Goal: Use online tool/utility: Utilize a website feature to perform a specific function

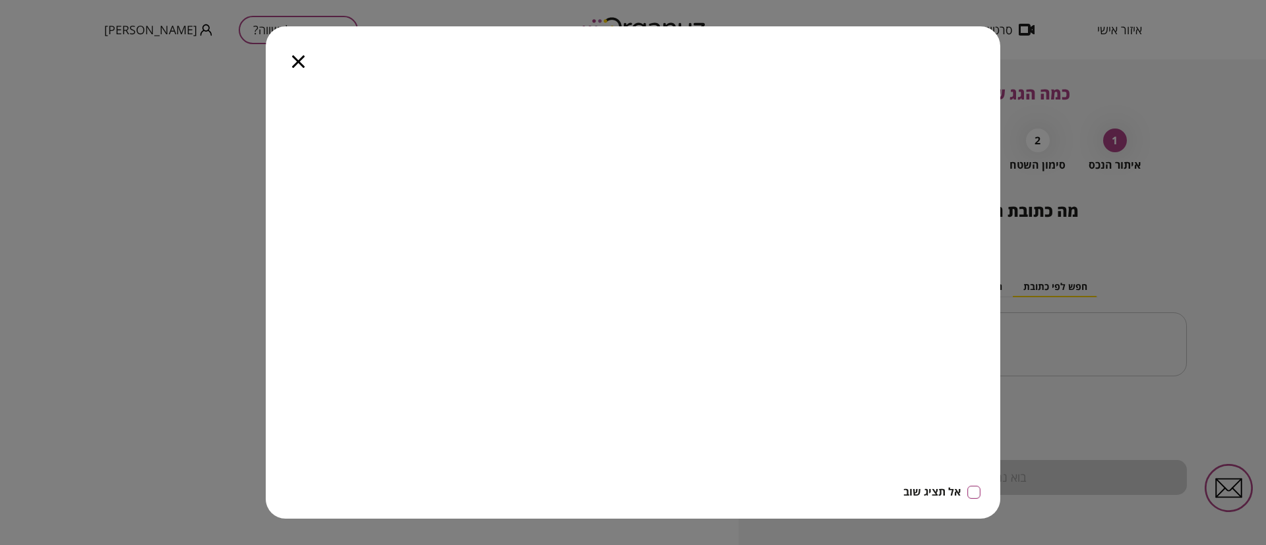
click at [305, 65] on icon "button" at bounding box center [298, 61] width 13 height 13
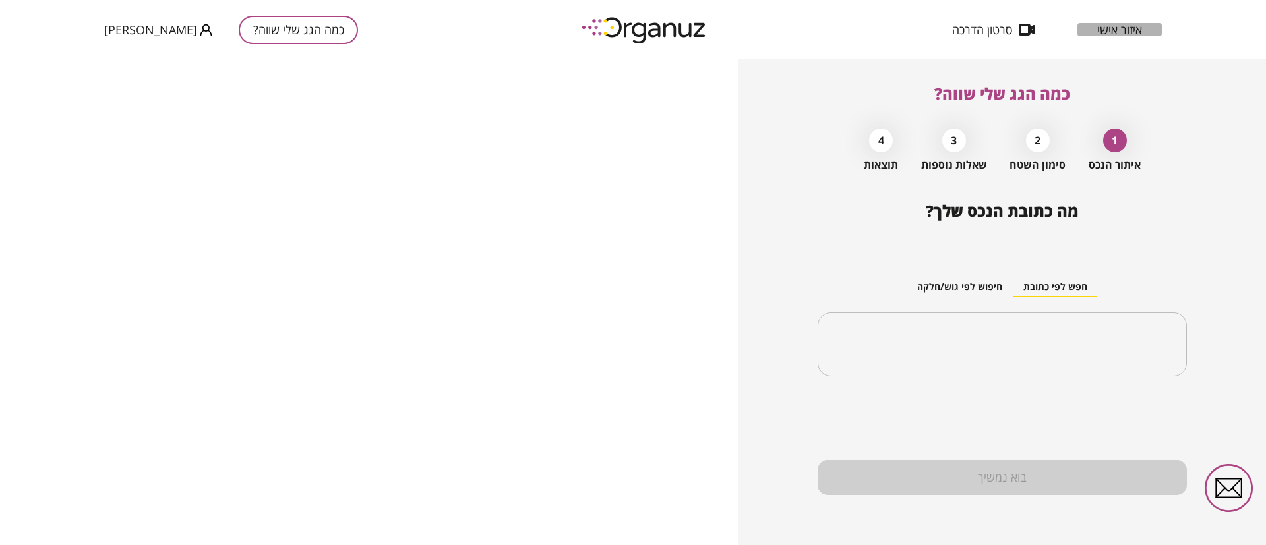
click at [1132, 26] on span "איזור אישי" at bounding box center [1119, 29] width 45 height 13
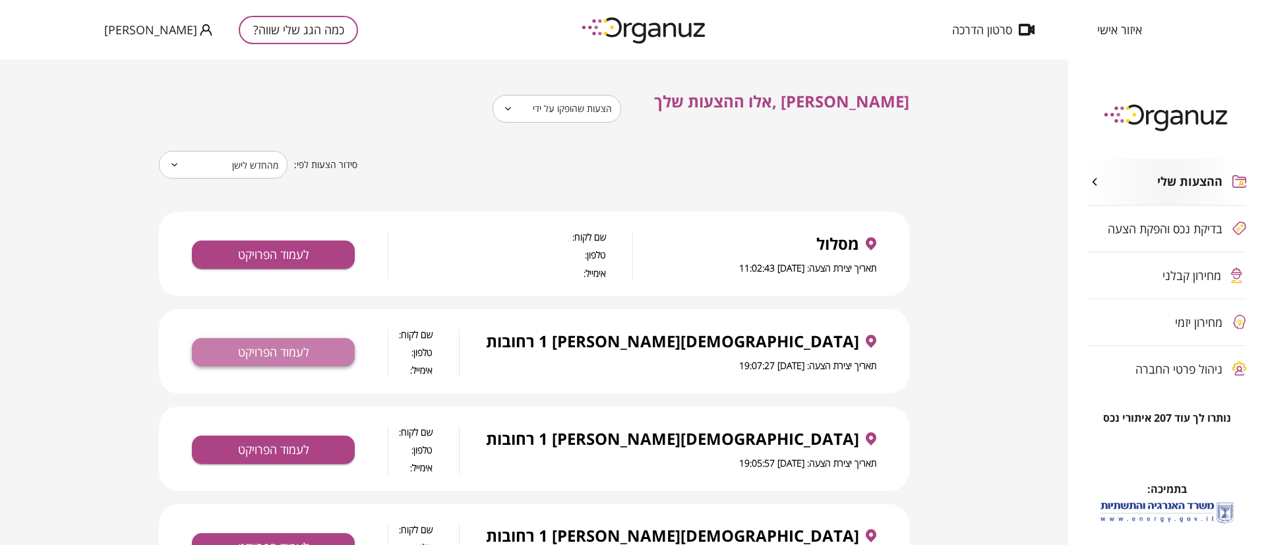
click at [302, 362] on button "לעמוד הפרויקט" at bounding box center [273, 352] width 163 height 28
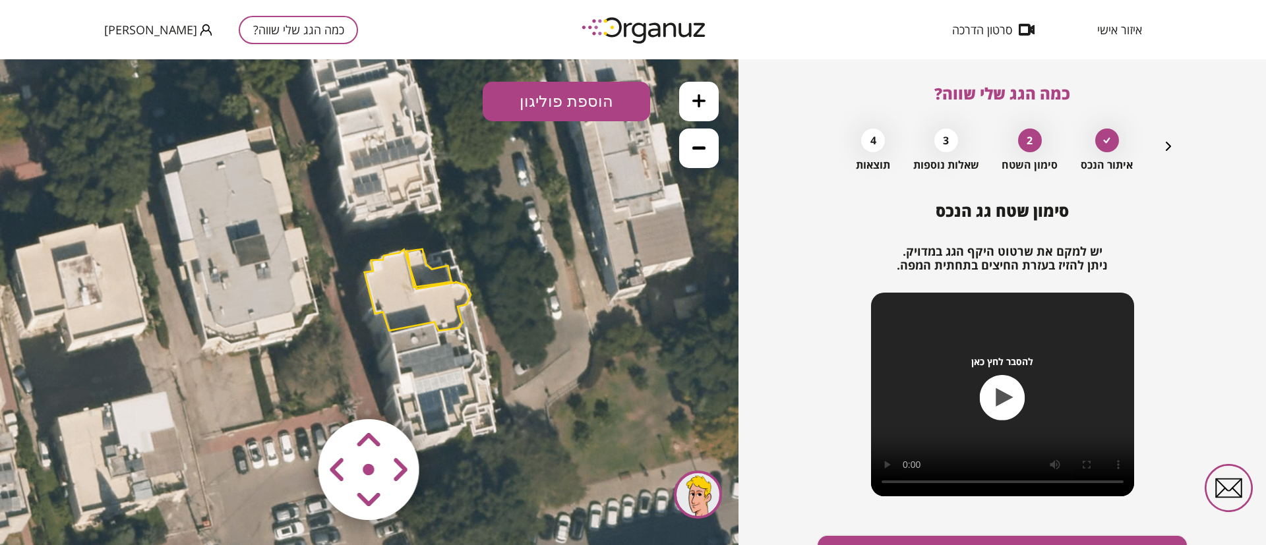
click at [691, 94] on button at bounding box center [699, 102] width 40 height 40
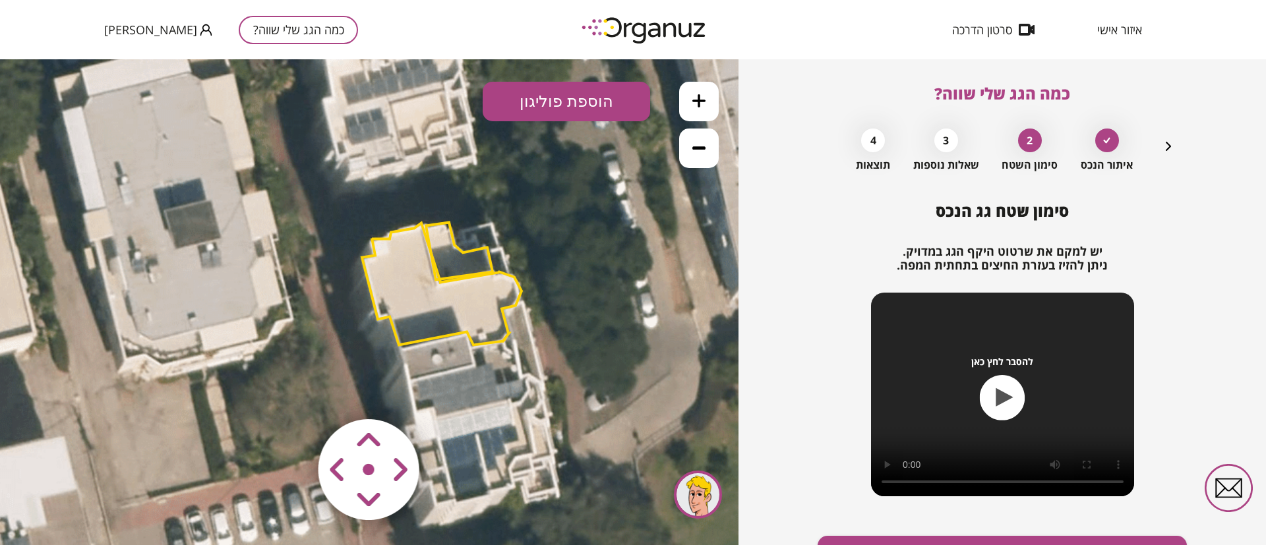
click at [464, 261] on polygon at bounding box center [459, 250] width 67 height 57
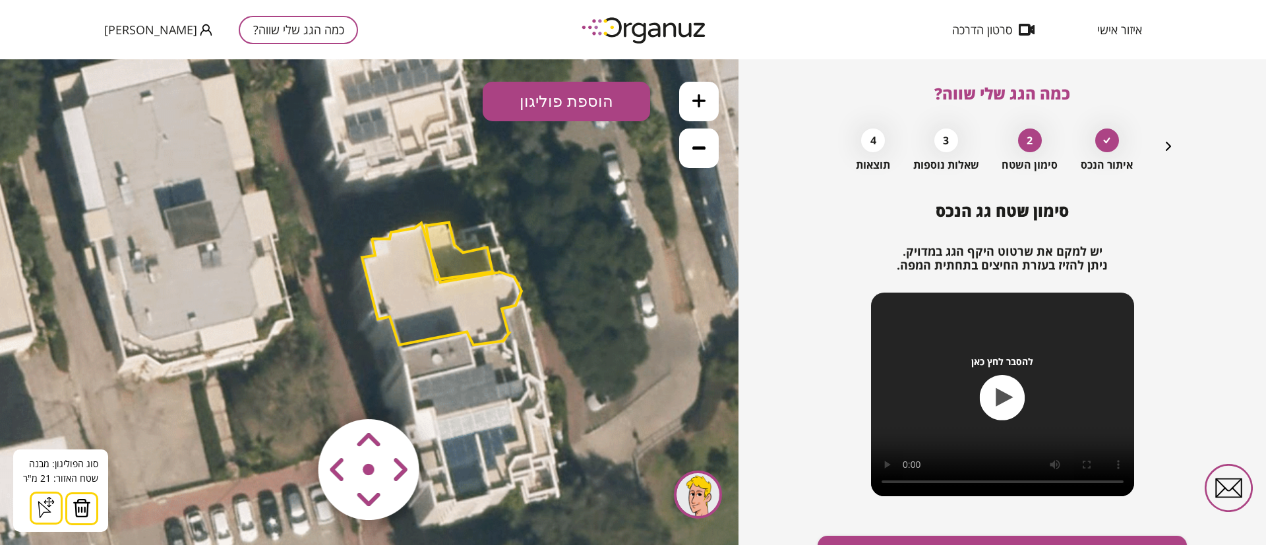
click at [78, 505] on img at bounding box center [82, 509] width 18 height 20
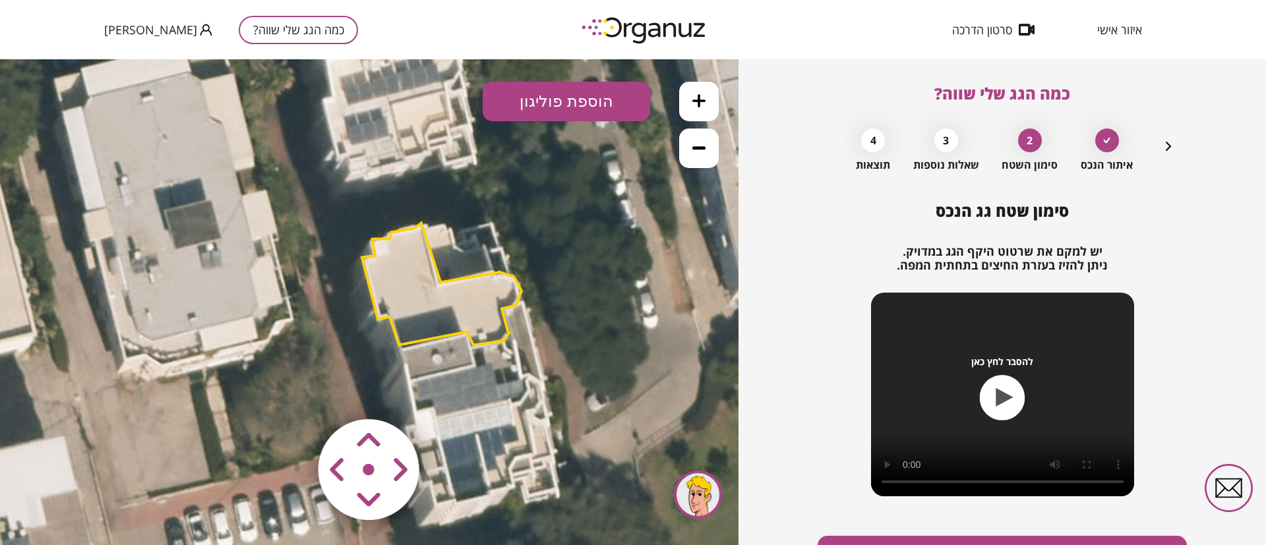
click at [579, 118] on button "הוספת פוליגון" at bounding box center [567, 102] width 168 height 40
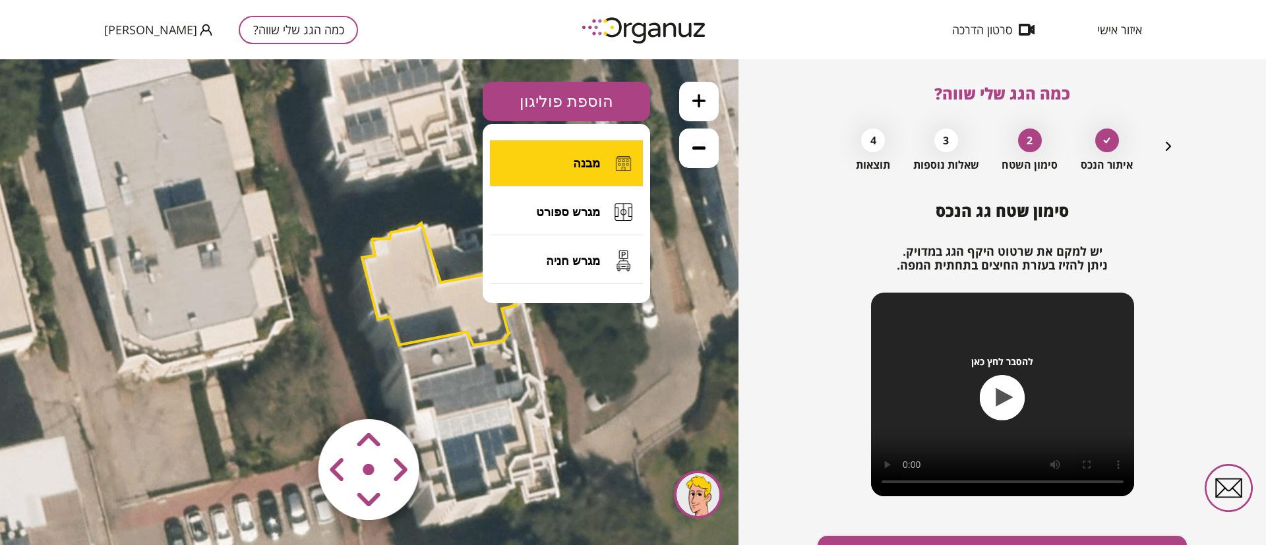
click at [586, 162] on span "מבנה" at bounding box center [586, 163] width 27 height 15
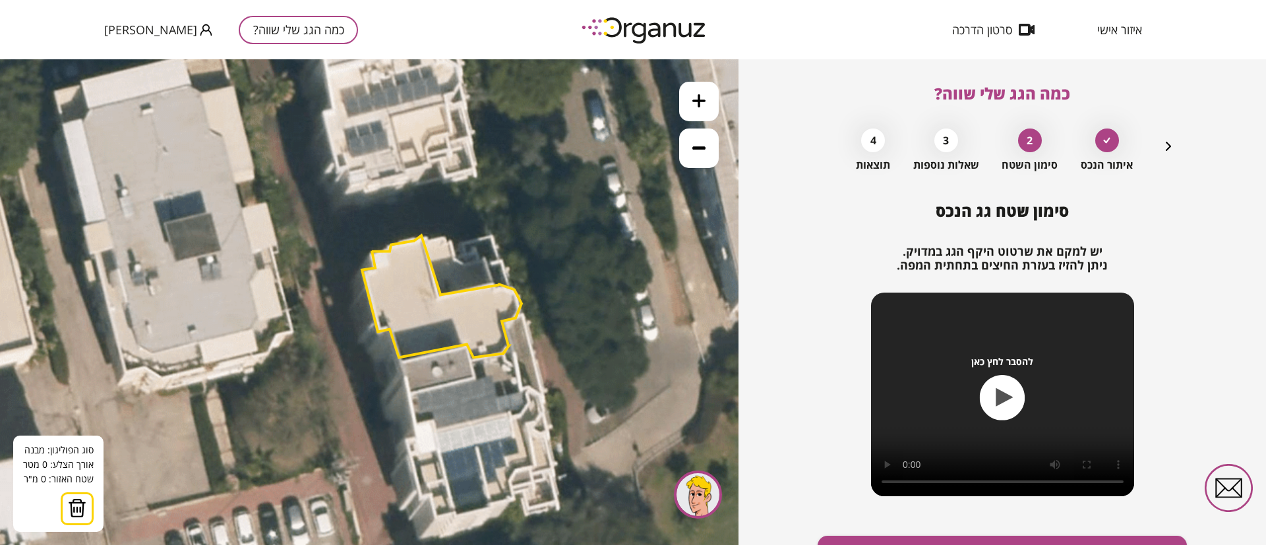
drag, startPoint x: 512, startPoint y: 400, endPoint x: 512, endPoint y: 413, distance: 12.5
click at [512, 413] on icon at bounding box center [402, 235] width 1899 height 1899
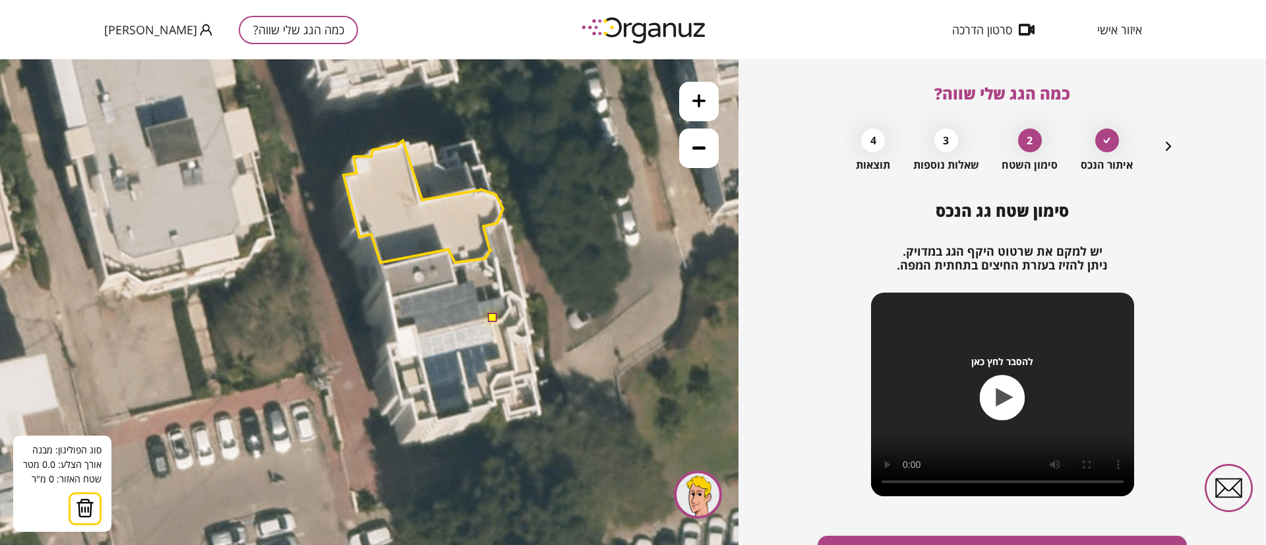
drag, startPoint x: 512, startPoint y: 413, endPoint x: 493, endPoint y: 317, distance: 98.0
click at [493, 317] on button at bounding box center [492, 317] width 9 height 9
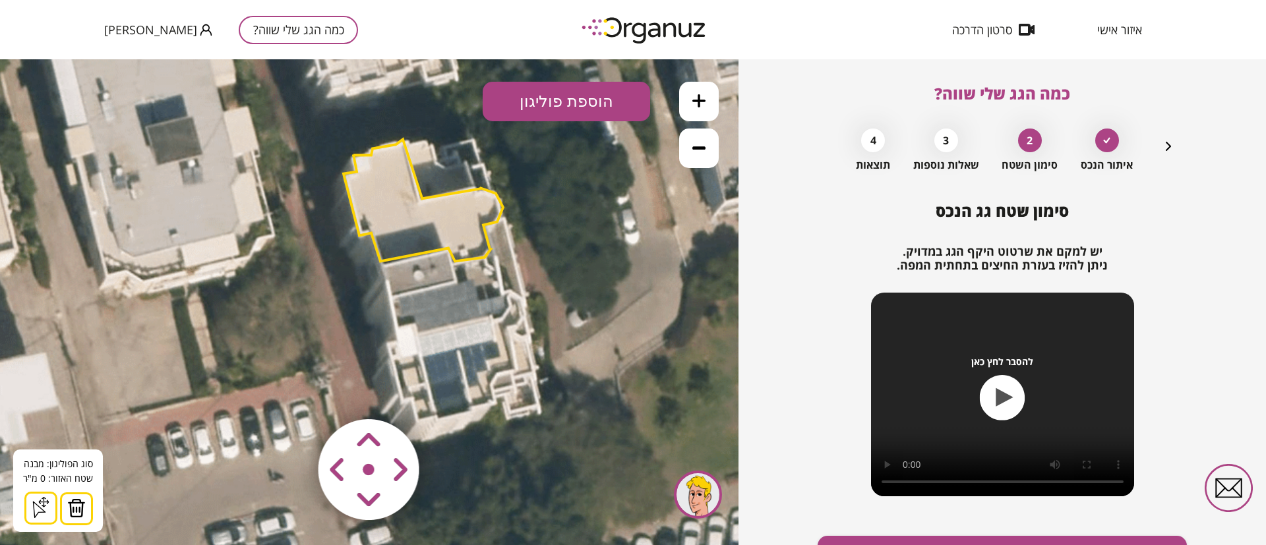
click at [493, 317] on icon at bounding box center [383, 139] width 1899 height 1899
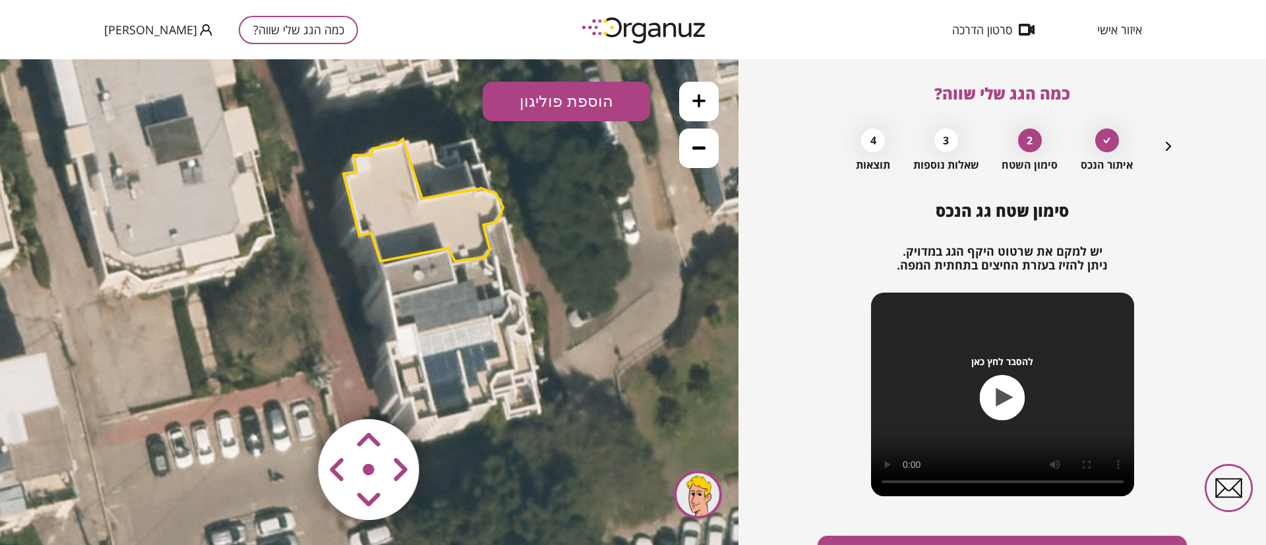
click at [556, 113] on button "הוספת פוליגון" at bounding box center [567, 102] width 168 height 40
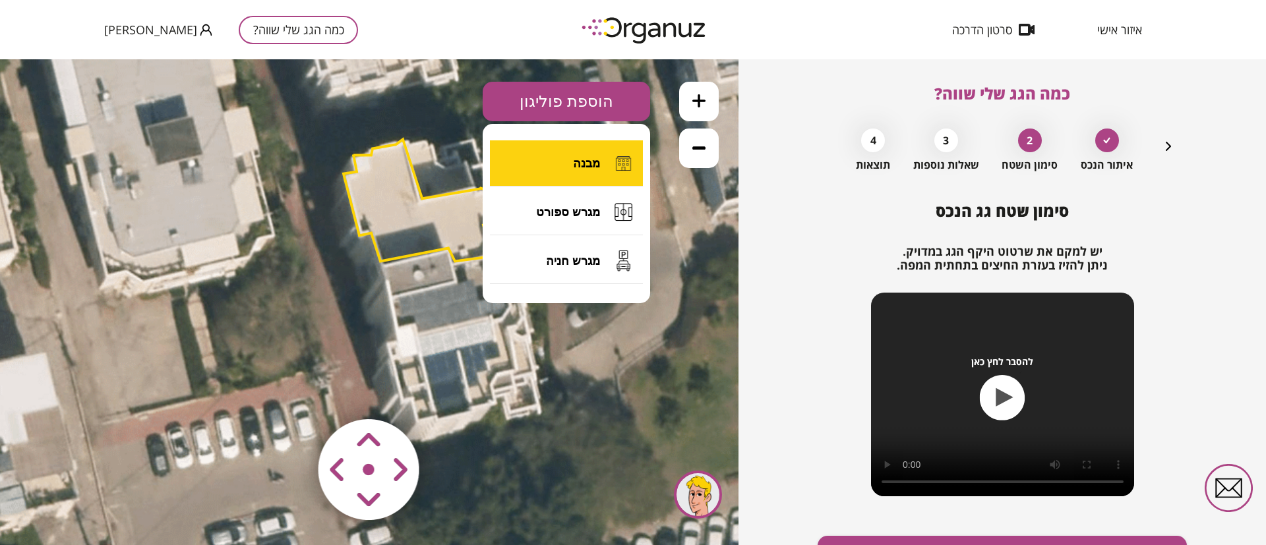
click at [545, 153] on button "מבנה" at bounding box center [566, 163] width 153 height 46
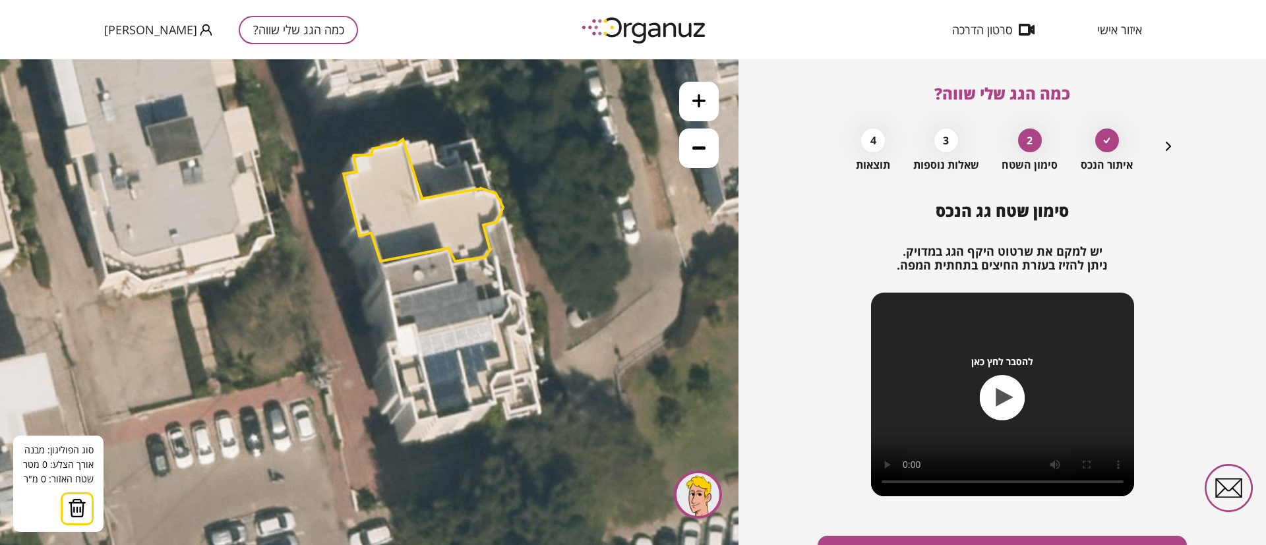
click at [494, 313] on icon at bounding box center [383, 139] width 1899 height 1899
click at [505, 367] on icon at bounding box center [383, 139] width 1899 height 1899
click at [429, 388] on polygon at bounding box center [467, 350] width 77 height 75
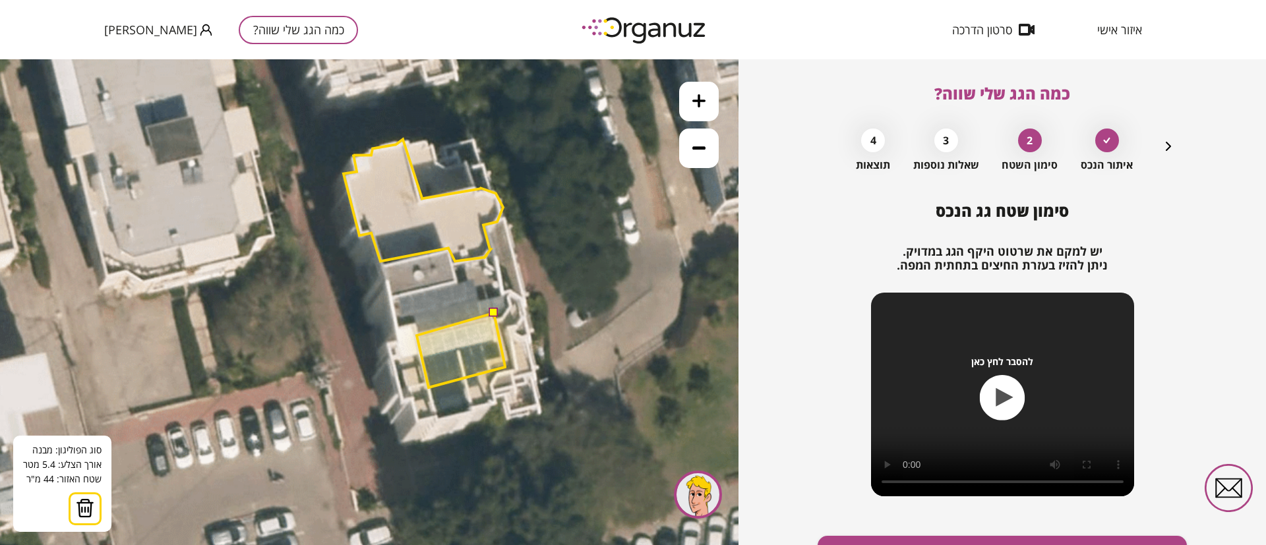
click at [417, 335] on polygon at bounding box center [461, 350] width 88 height 75
click at [493, 314] on button at bounding box center [493, 312] width 9 height 9
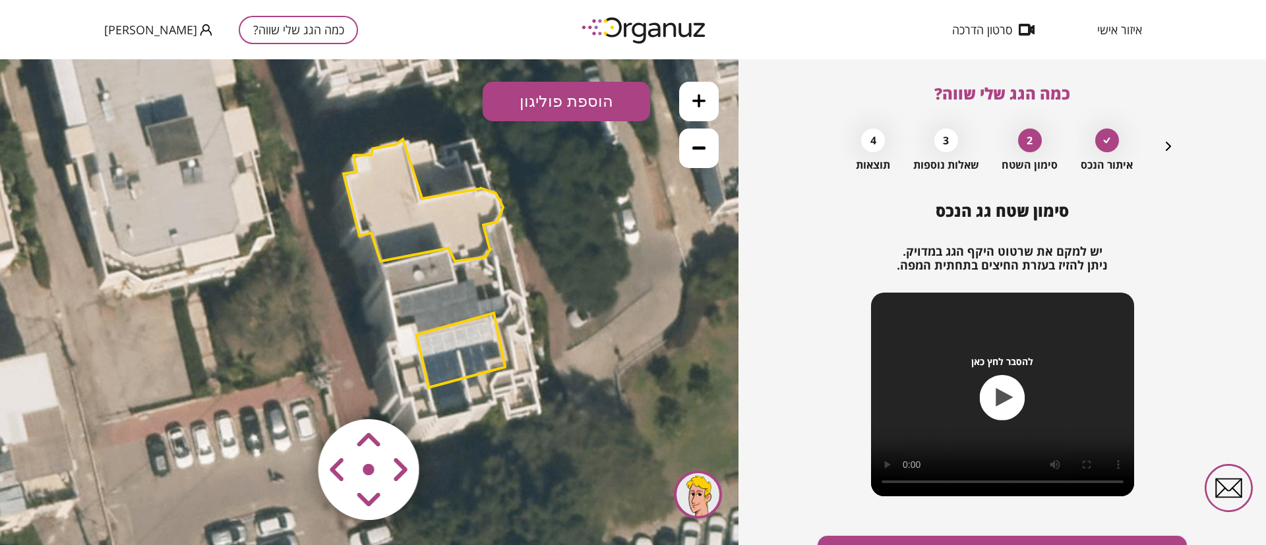
click at [398, 229] on polygon at bounding box center [424, 201] width 160 height 122
click at [435, 349] on polygon at bounding box center [461, 350] width 88 height 75
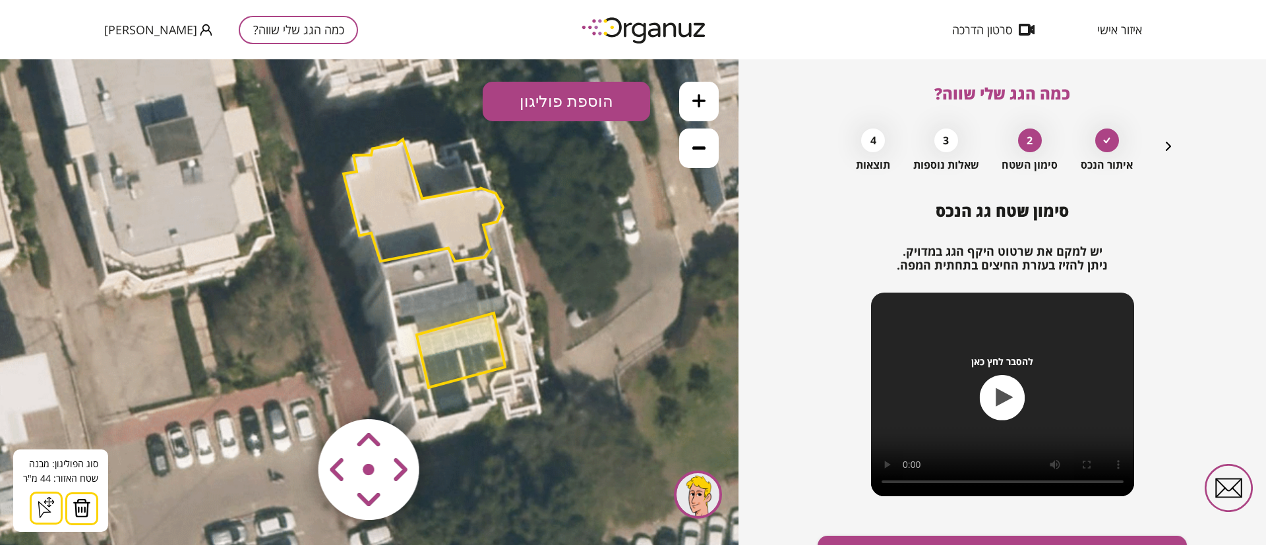
click at [568, 87] on button "הוספת פוליגון" at bounding box center [567, 102] width 168 height 40
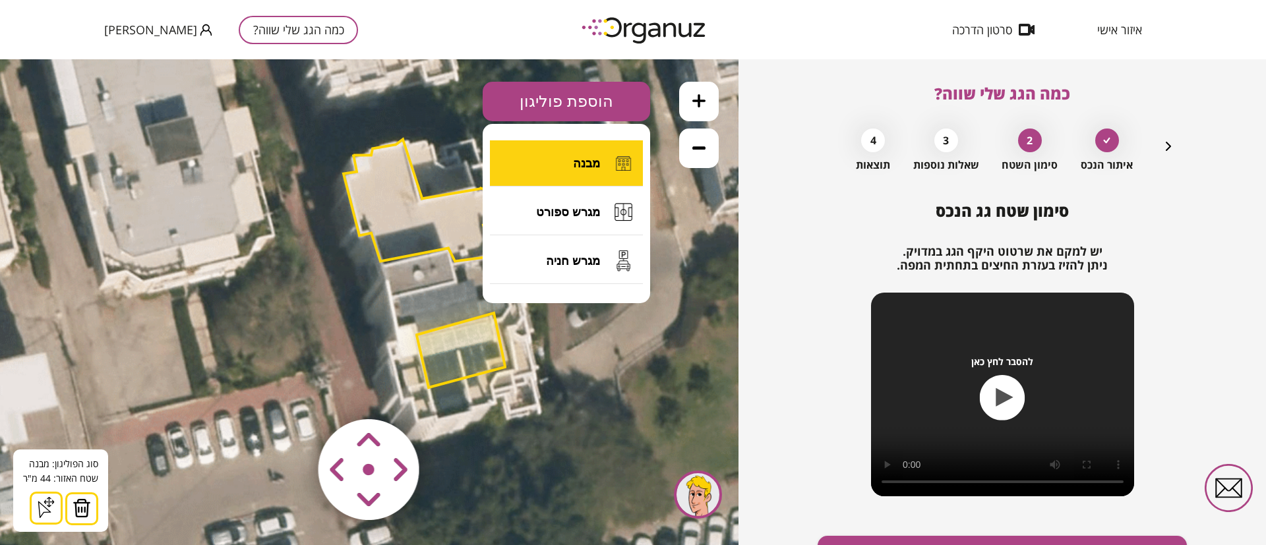
click at [575, 155] on button "מבנה" at bounding box center [566, 163] width 153 height 46
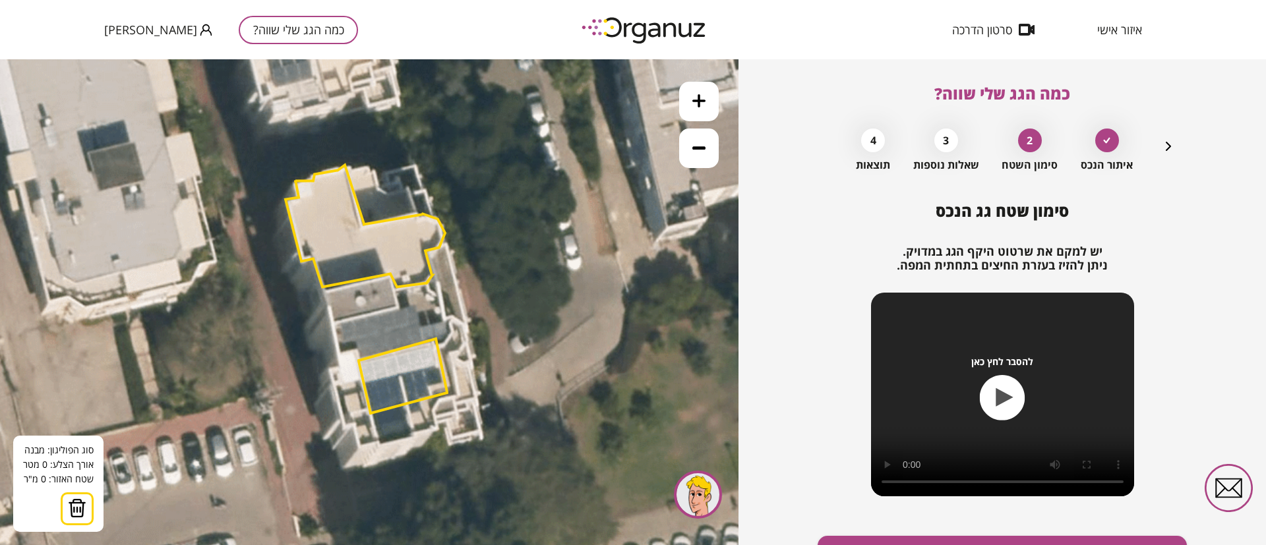
drag, startPoint x: 624, startPoint y: 181, endPoint x: 566, endPoint y: 207, distance: 63.5
click at [566, 207] on icon at bounding box center [325, 165] width 1899 height 1899
